Goal: Transaction & Acquisition: Purchase product/service

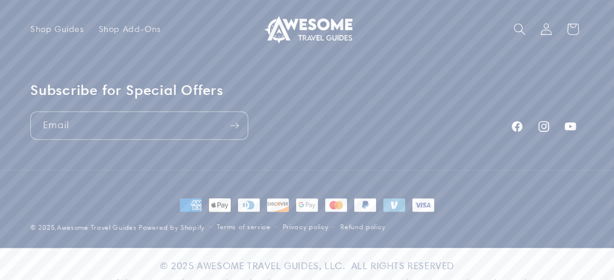
scroll to position [890, 0]
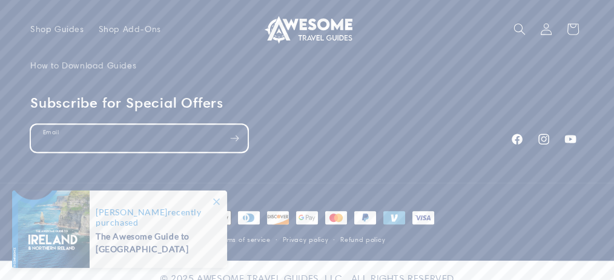
click at [194, 125] on input "Email" at bounding box center [139, 138] width 217 height 27
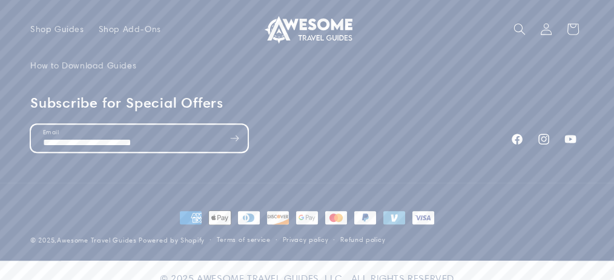
type input "**********"
click at [239, 131] on icon "Subscribe" at bounding box center [234, 138] width 9 height 15
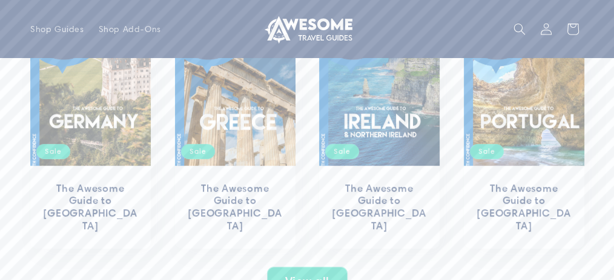
scroll to position [346, 0]
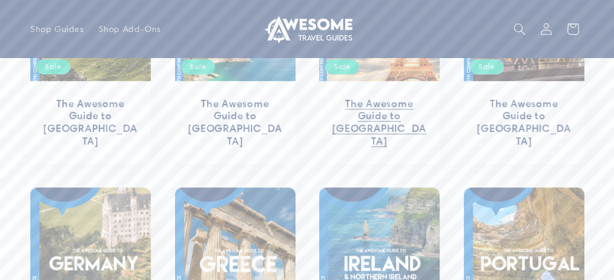
click at [389, 98] on link "The Awesome Guide to [GEOGRAPHIC_DATA]" at bounding box center [379, 122] width 96 height 50
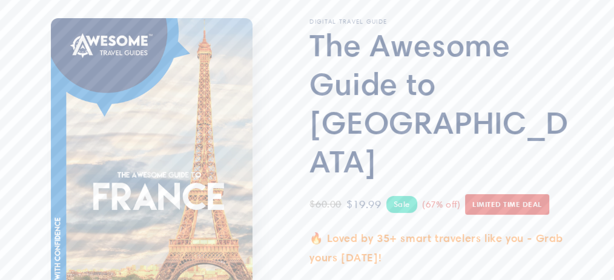
scroll to position [161, 0]
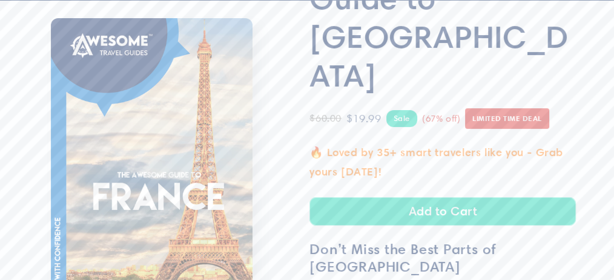
click at [454, 197] on button "Add to Cart" at bounding box center [442, 211] width 266 height 28
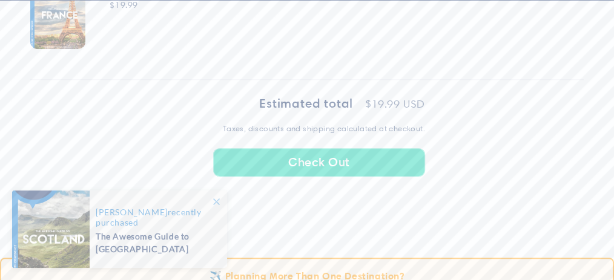
scroll to position [565, 0]
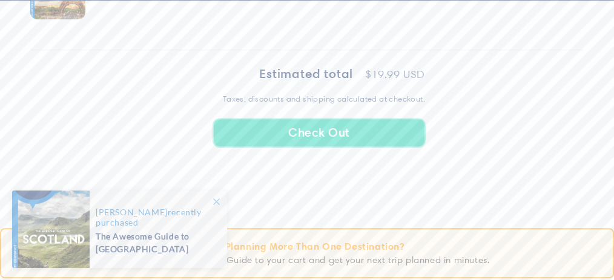
click at [359, 125] on button "Check Out" at bounding box center [319, 133] width 212 height 28
